Goal: Check status: Check status

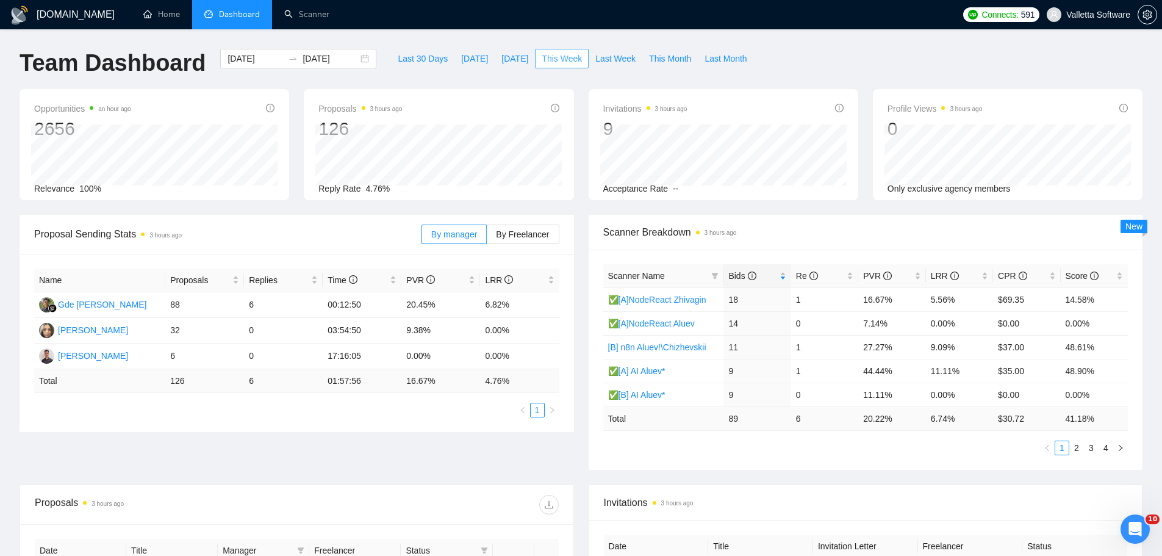
click at [535, 49] on button "This Week" at bounding box center [562, 59] width 54 height 20
click at [542, 54] on span "This Week" at bounding box center [562, 58] width 40 height 13
click at [608, 56] on span "Last Week" at bounding box center [615, 58] width 40 height 13
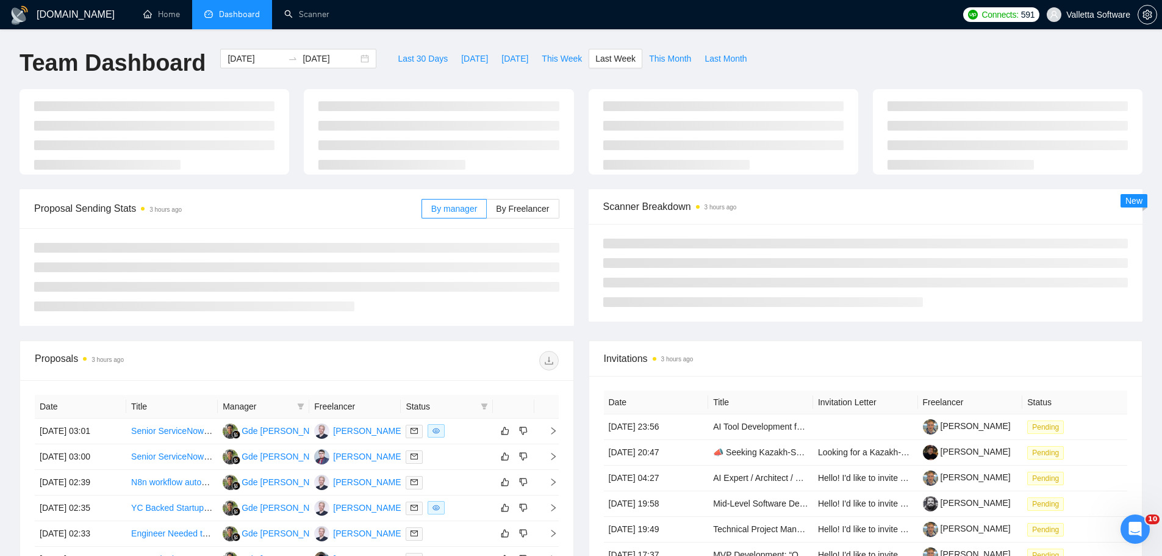
type input "[DATE]"
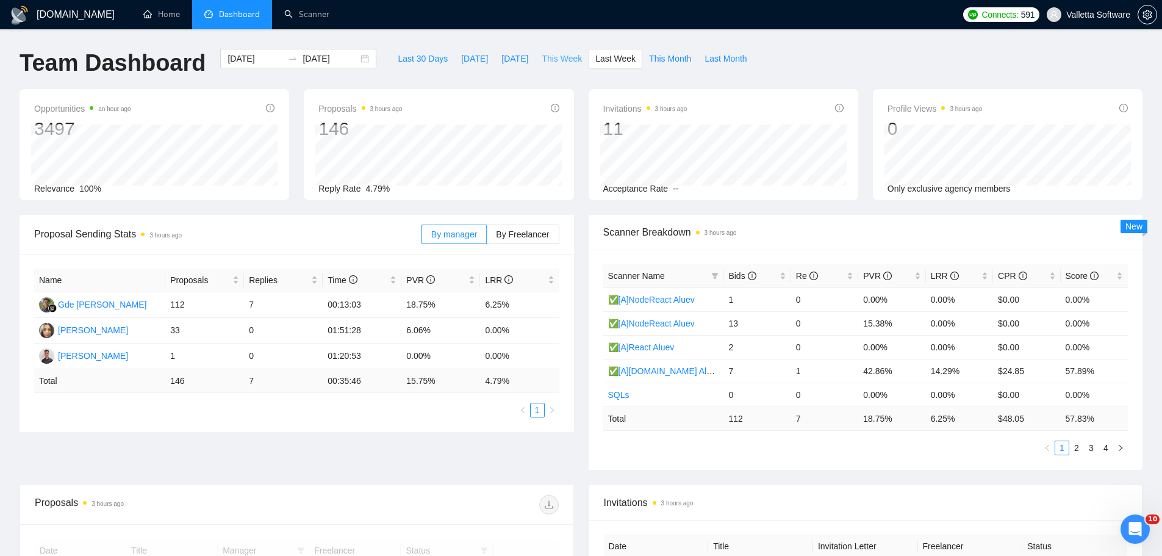
click at [554, 54] on span "This Week" at bounding box center [562, 58] width 40 height 13
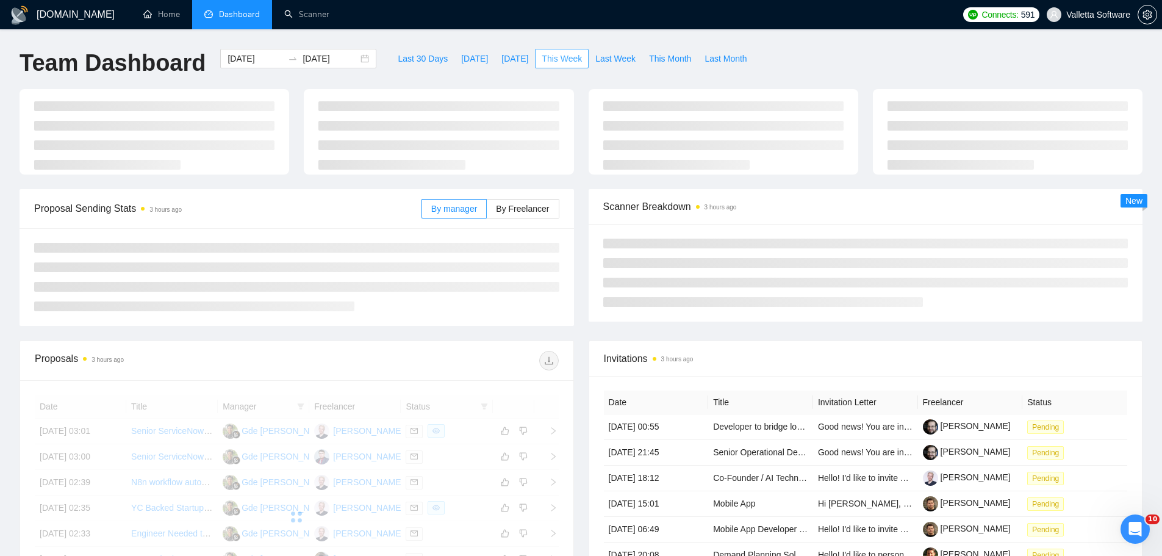
type input "[DATE]"
